Goal: Task Accomplishment & Management: Manage account settings

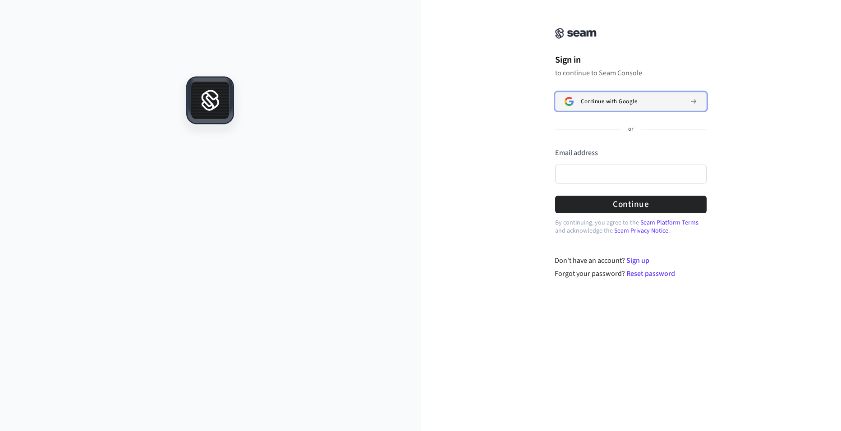
click at [582, 98] on span "Continue with Google" at bounding box center [609, 101] width 56 height 7
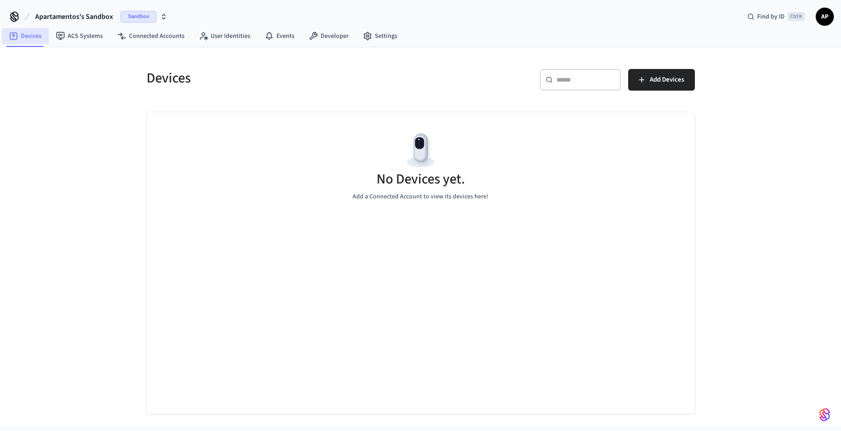
click at [26, 39] on link "Devices" at bounding box center [25, 36] width 47 height 16
click at [137, 17] on span "Sandbox" at bounding box center [138, 17] width 36 height 12
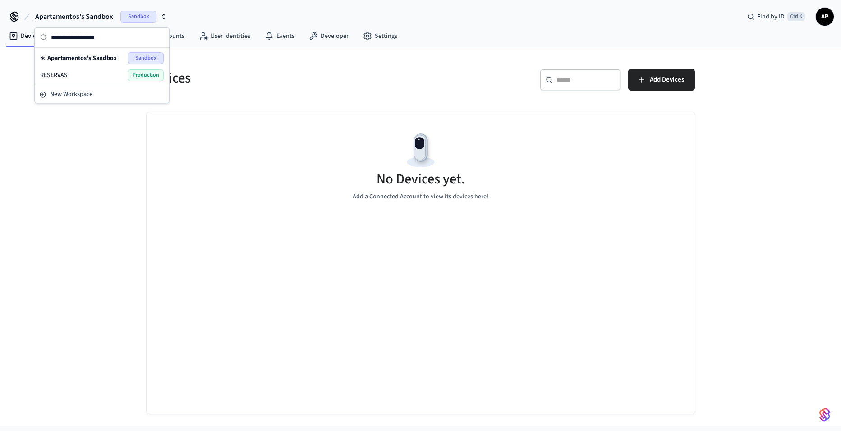
click at [118, 82] on div "RESERVAS Production" at bounding box center [102, 75] width 131 height 17
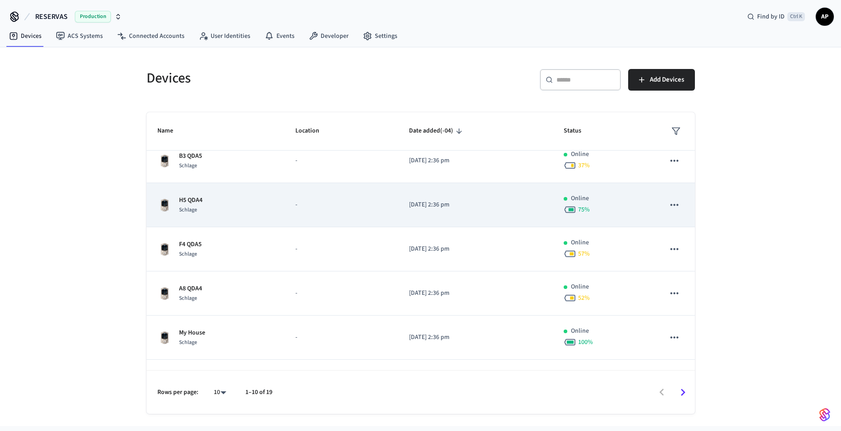
scroll to position [216, 0]
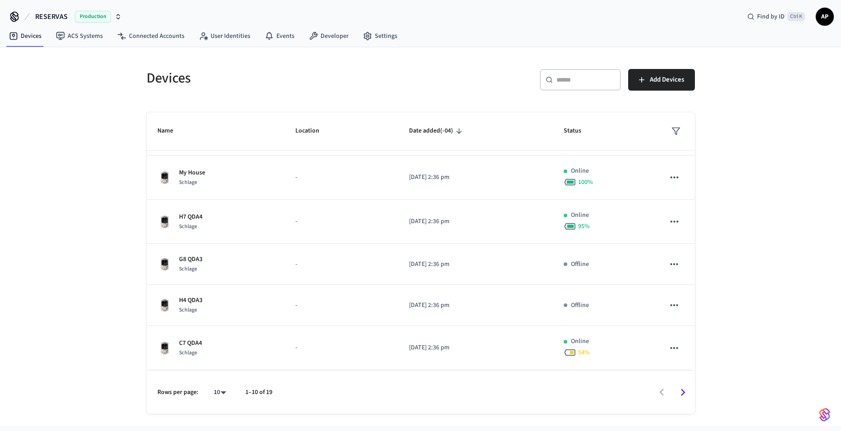
click at [235, 396] on div "Rows per page: 10 ** 1–10 of 19" at bounding box center [421, 392] width 548 height 44
click at [225, 389] on body "RESERVAS Production Find by ID Ctrl K AP Devices ACS Systems Connected Accounts…" at bounding box center [420, 213] width 841 height 426
click at [220, 403] on li "All" at bounding box center [216, 405] width 24 height 24
type input "**"
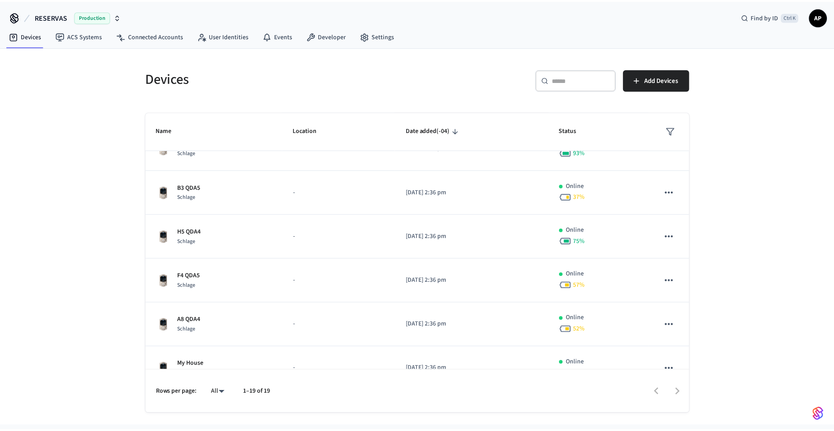
scroll to position [0, 0]
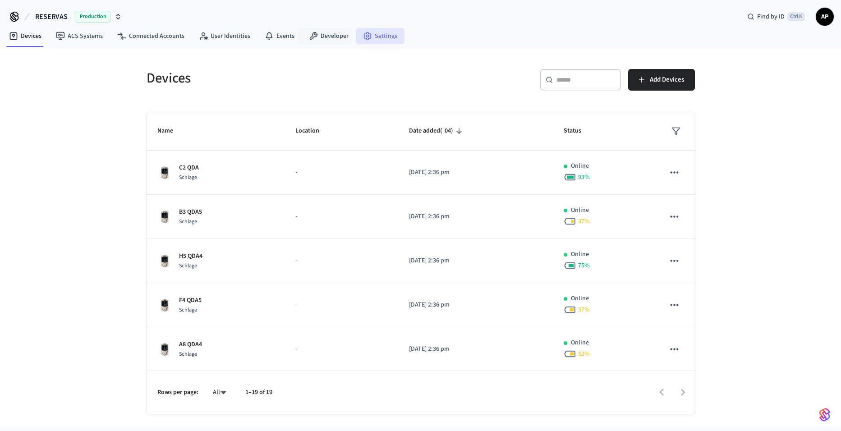
click at [369, 33] on link "Settings" at bounding box center [380, 36] width 49 height 16
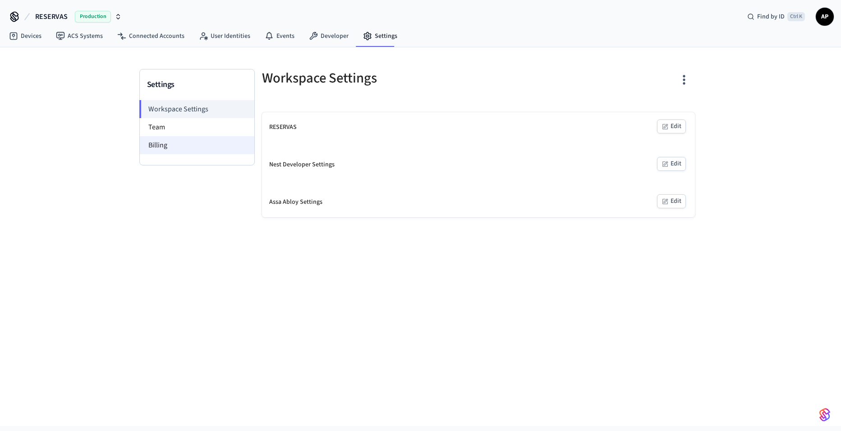
click at [151, 147] on li "Billing" at bounding box center [197, 145] width 115 height 18
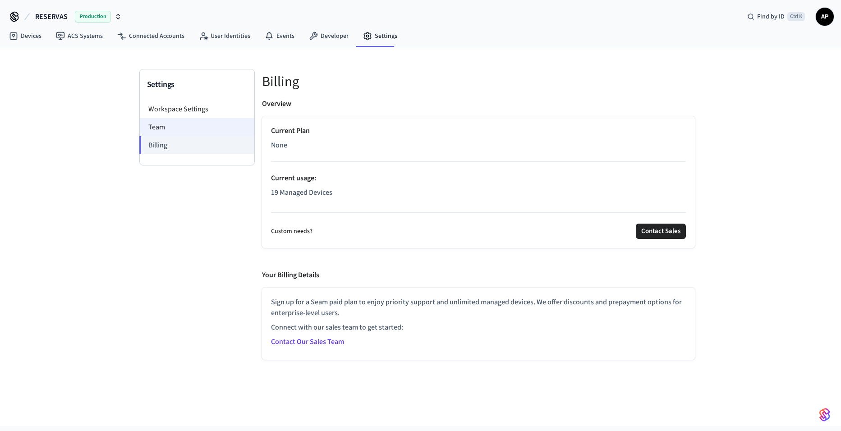
click at [163, 125] on li "Team" at bounding box center [197, 127] width 115 height 18
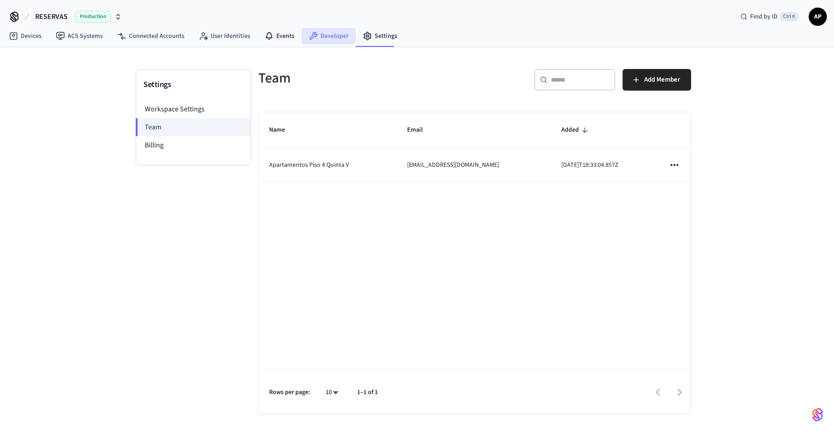
click at [343, 33] on link "Developer" at bounding box center [329, 36] width 54 height 16
